Goal: Task Accomplishment & Management: Manage account settings

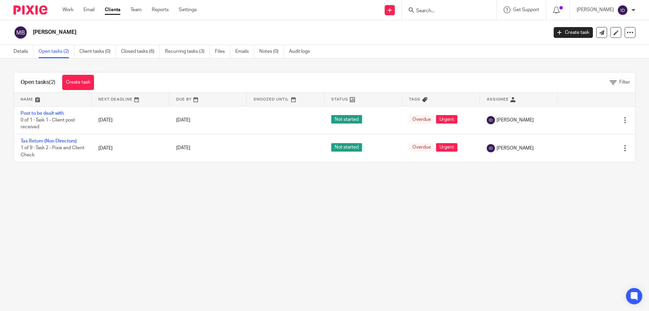
click at [445, 9] on input "Search" at bounding box center [446, 11] width 61 height 6
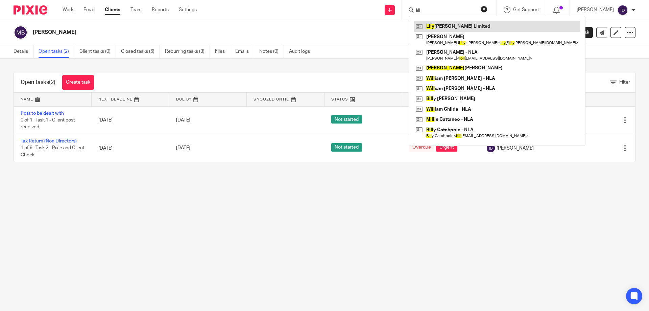
type input "lill"
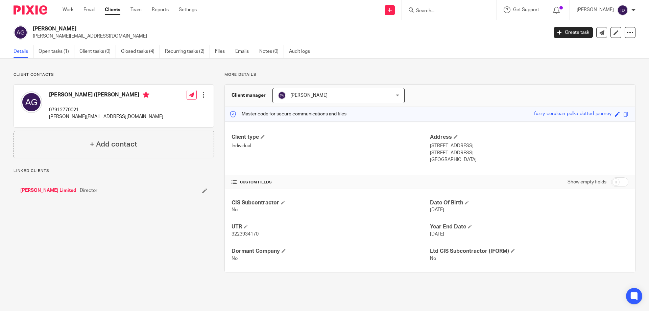
click at [330, 94] on span "[PERSON_NAME]" at bounding box center [328, 95] width 101 height 14
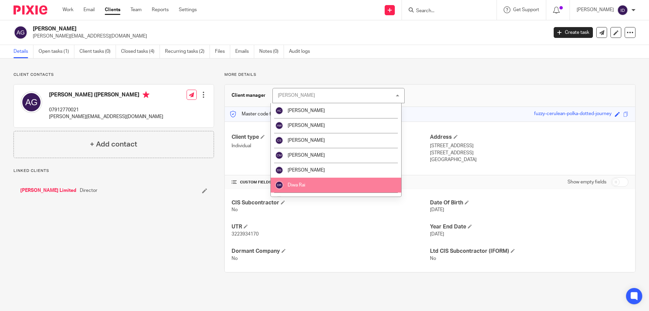
scroll to position [68, 0]
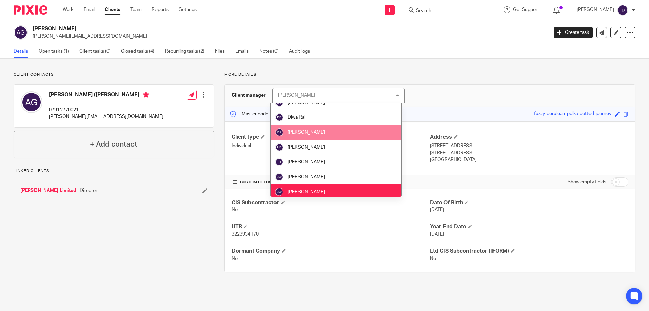
click at [303, 132] on span "Eva Avram" at bounding box center [306, 132] width 37 height 5
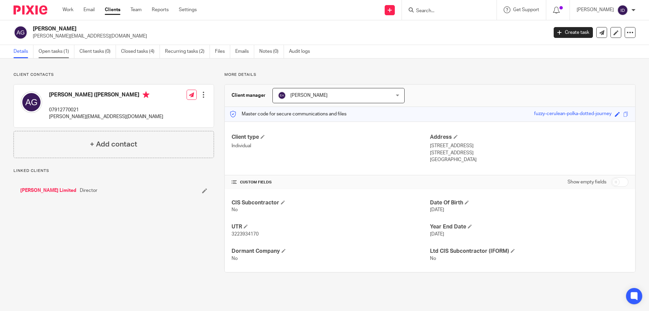
click at [58, 52] on link "Open tasks (1)" at bounding box center [57, 51] width 36 height 13
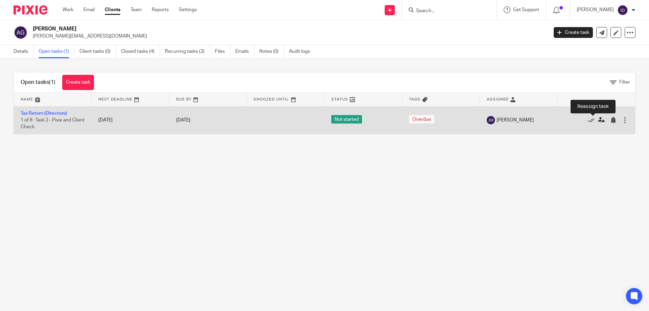
click at [598, 120] on icon at bounding box center [601, 120] width 7 height 7
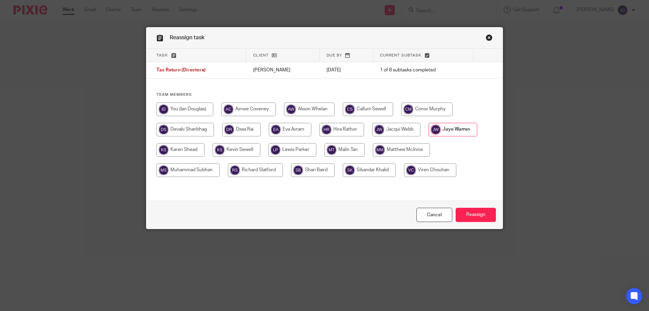
click at [293, 128] on input "radio" at bounding box center [290, 130] width 43 height 14
radio input "true"
click at [483, 211] on input "Reassign" at bounding box center [476, 215] width 40 height 15
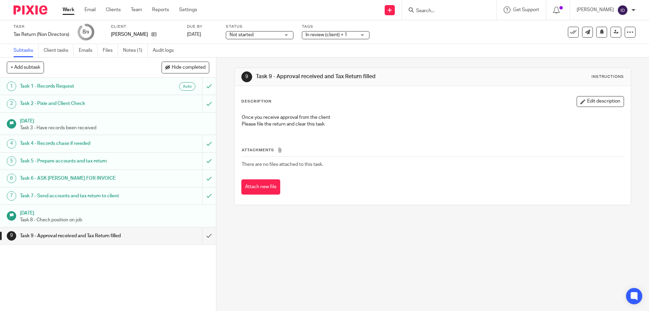
click at [446, 9] on input "Search" at bounding box center [446, 11] width 61 height 6
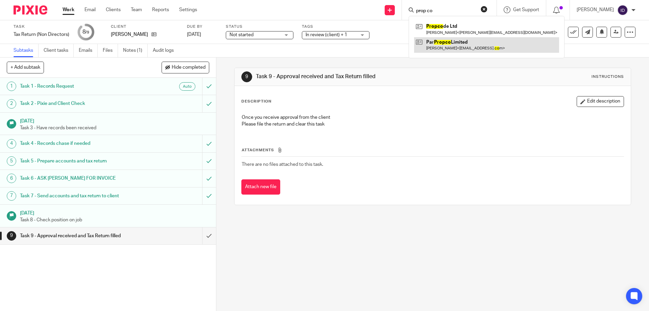
type input "prop co"
click at [459, 42] on link at bounding box center [486, 45] width 145 height 16
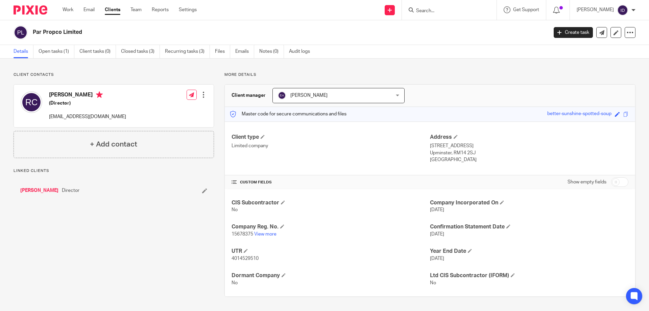
click at [449, 10] on input "Search" at bounding box center [446, 11] width 61 height 6
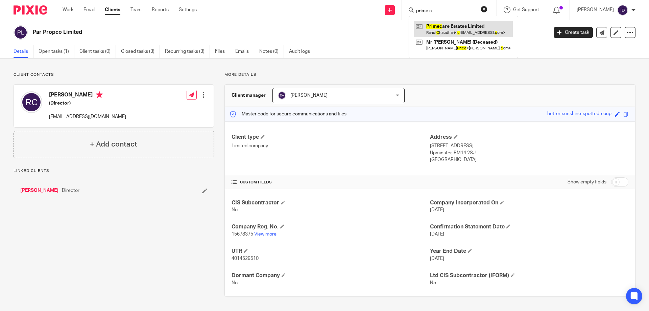
type input "prime c"
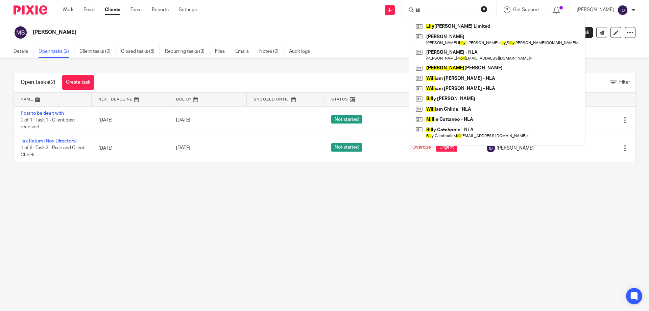
click at [450, 16] on div "Lily Gardner Limited Adrienne Gardner Adrienne ( Lily ) Gardner < lily @ lily g…" at bounding box center [497, 81] width 177 height 130
click at [448, 11] on input "lill" at bounding box center [446, 11] width 61 height 6
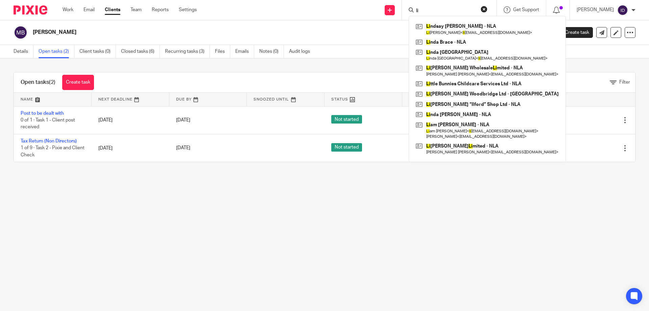
type input "l"
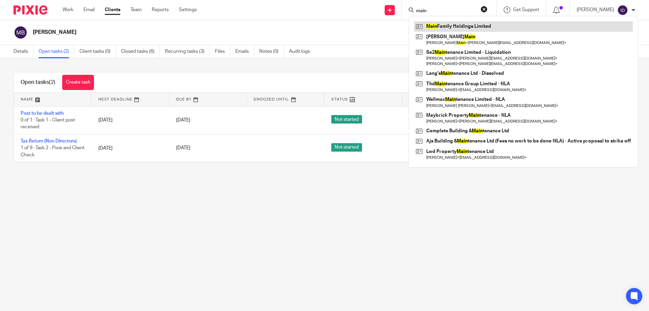
type input "main"
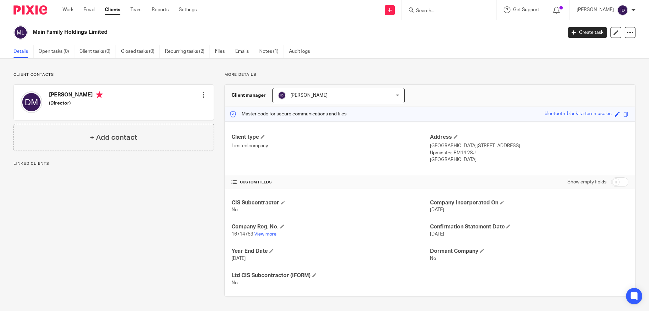
click at [240, 234] on span "16714753" at bounding box center [243, 234] width 22 height 5
copy p "16714753"
click at [277, 52] on link "Notes (1)" at bounding box center [271, 51] width 25 height 13
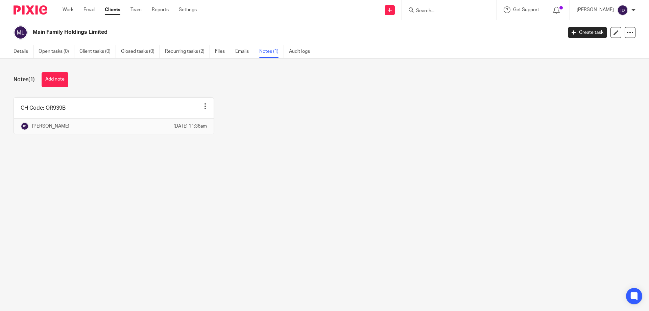
click at [72, 113] on link at bounding box center [114, 116] width 200 height 36
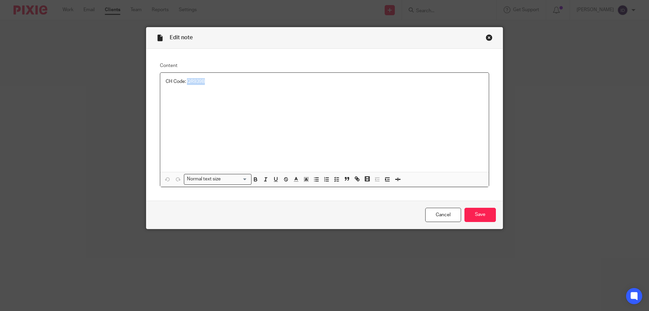
drag, startPoint x: 185, startPoint y: 81, endPoint x: 212, endPoint y: 81, distance: 26.4
click at [212, 81] on p "CH Code: QR939B" at bounding box center [325, 81] width 318 height 7
copy p "QR939B"
click at [264, 136] on div "CH Code: QR939B" at bounding box center [324, 122] width 329 height 99
click at [487, 214] on input "Save" at bounding box center [480, 215] width 31 height 15
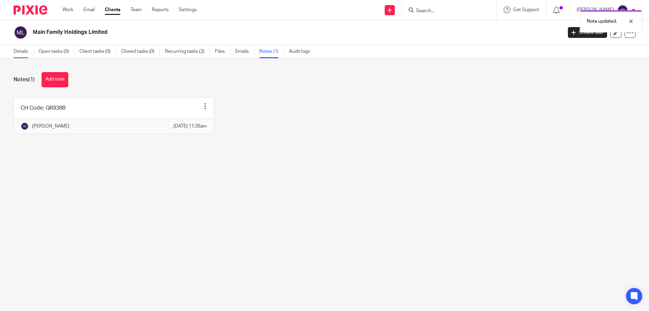
click at [26, 50] on link "Details" at bounding box center [24, 51] width 20 height 13
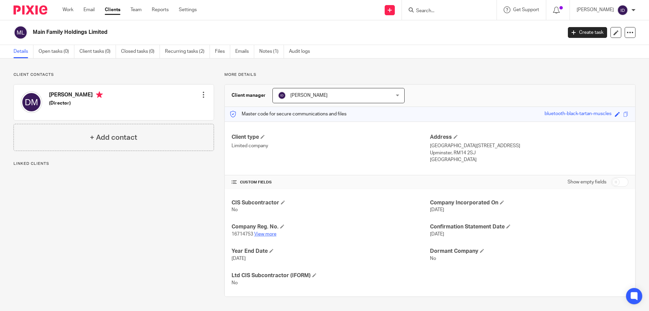
click at [266, 233] on link "View more" at bounding box center [265, 234] width 22 height 5
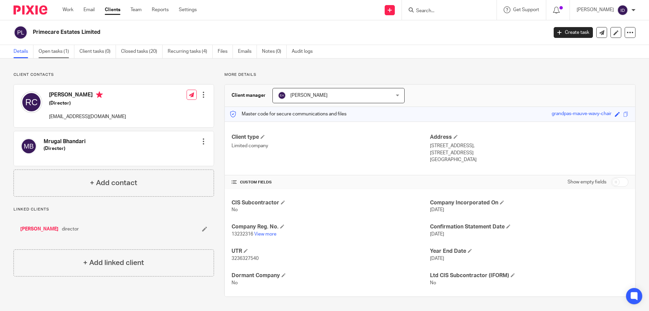
click at [56, 52] on link "Open tasks (1)" at bounding box center [57, 51] width 36 height 13
